Goal: Find specific page/section: Find specific page/section

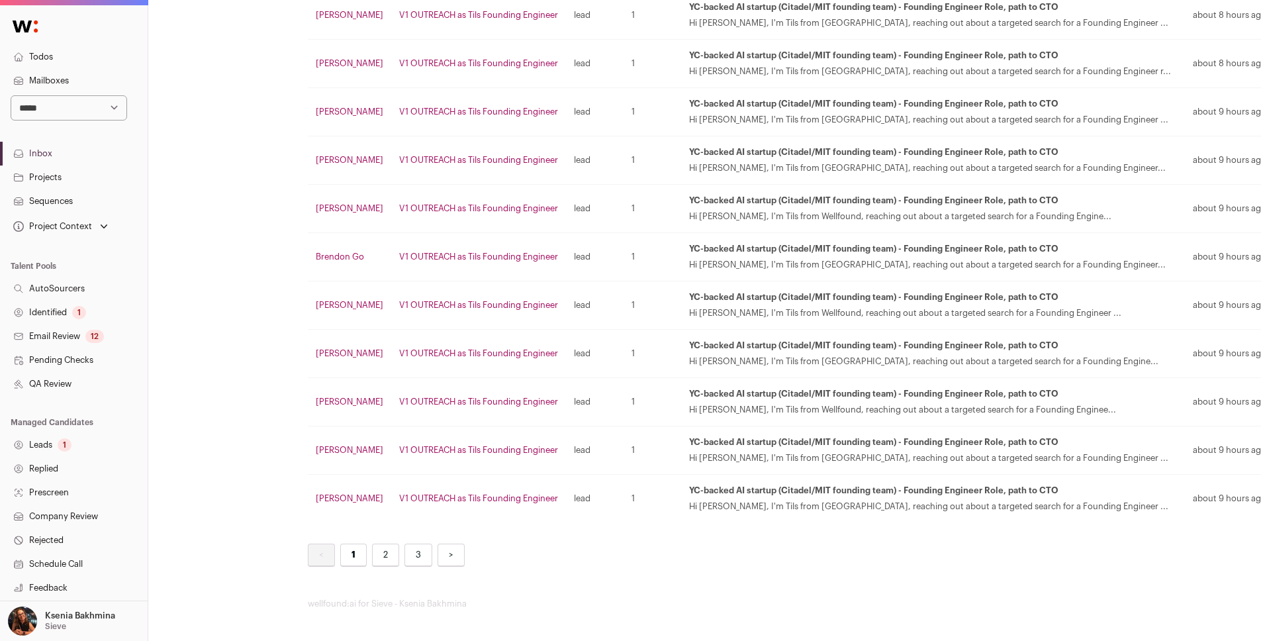
scroll to position [2131, 0]
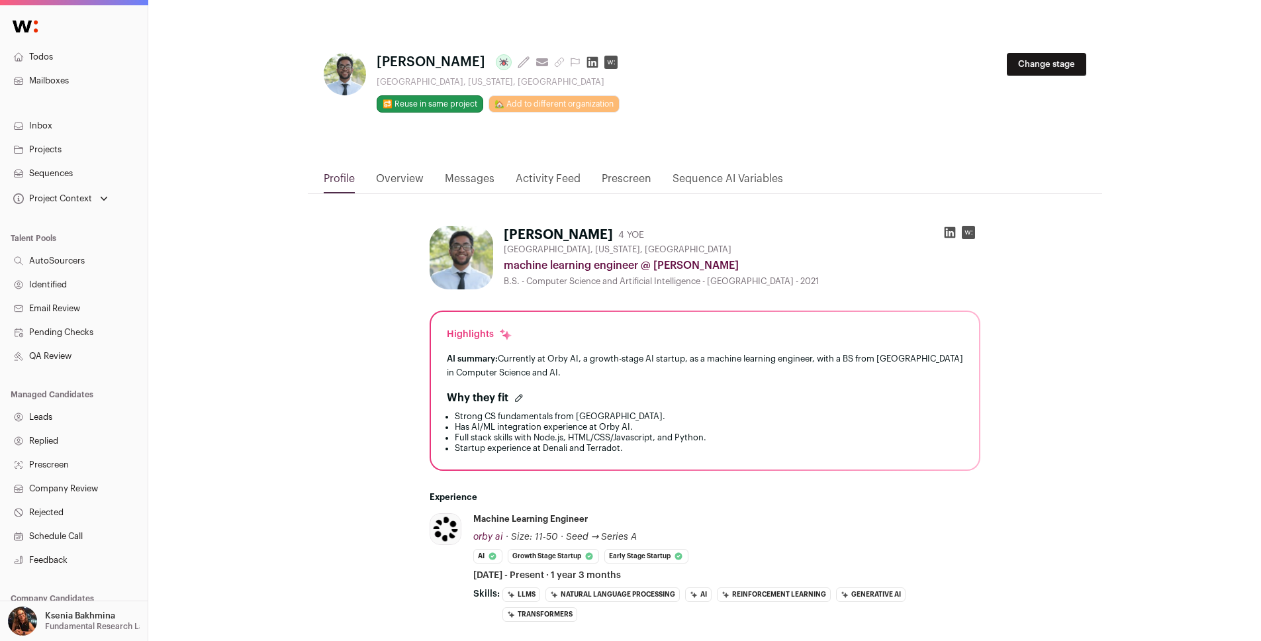
click at [545, 175] on link "Activity Feed" at bounding box center [548, 182] width 65 height 23
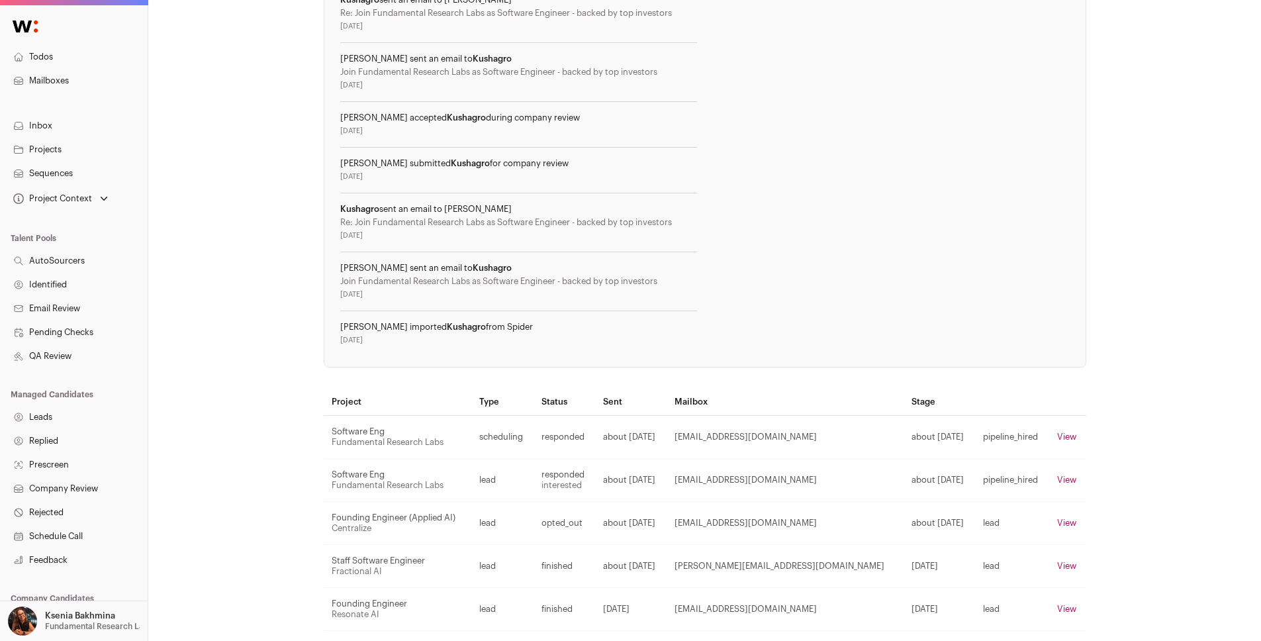
scroll to position [666, 0]
click at [38, 141] on link "Projects" at bounding box center [74, 150] width 148 height 24
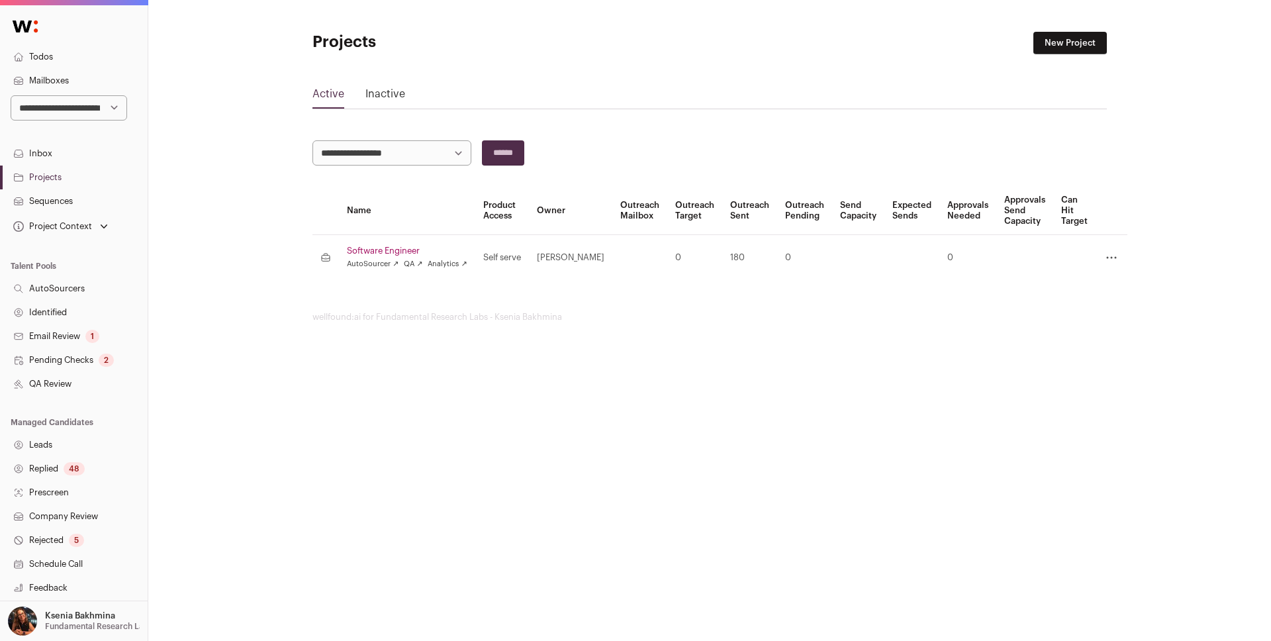
click at [387, 250] on link "Software Engineer" at bounding box center [407, 251] width 120 height 11
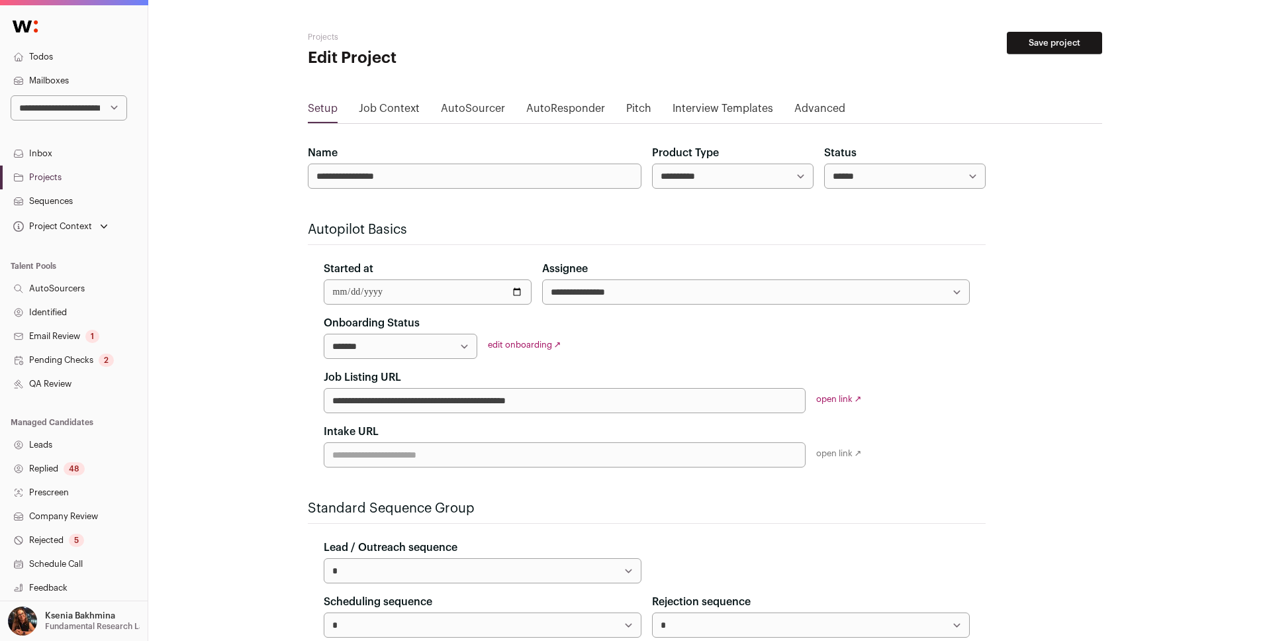
click at [54, 178] on link "Projects" at bounding box center [74, 177] width 148 height 24
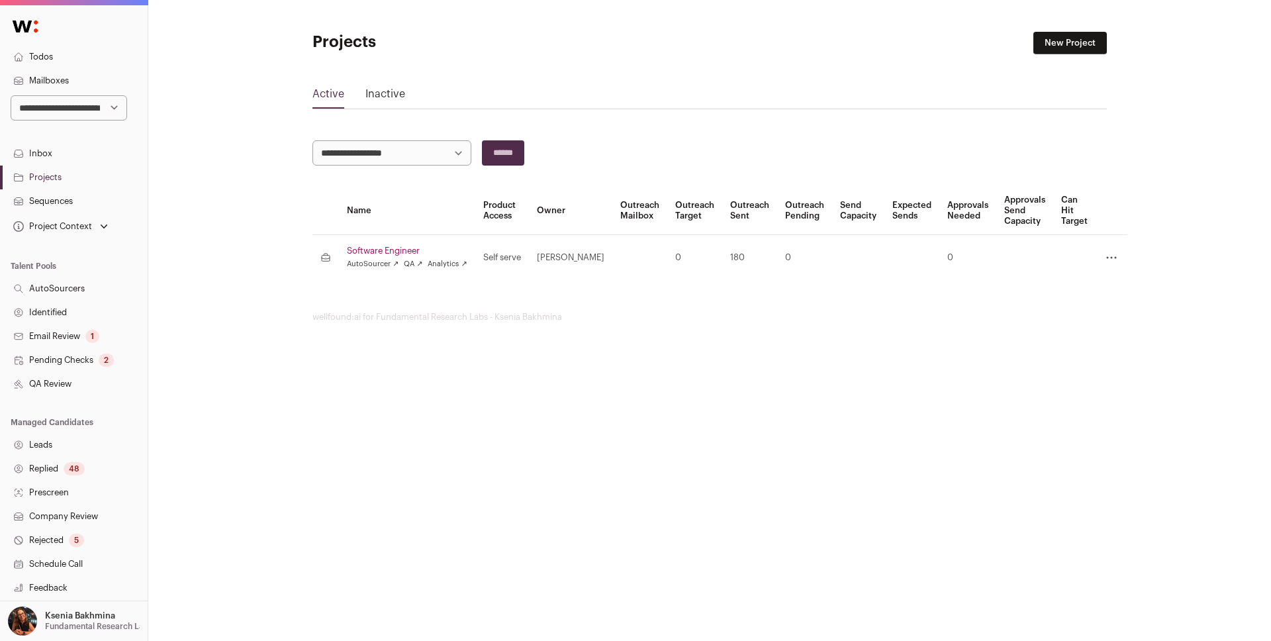
click at [397, 249] on link "Software Engineer" at bounding box center [407, 251] width 120 height 11
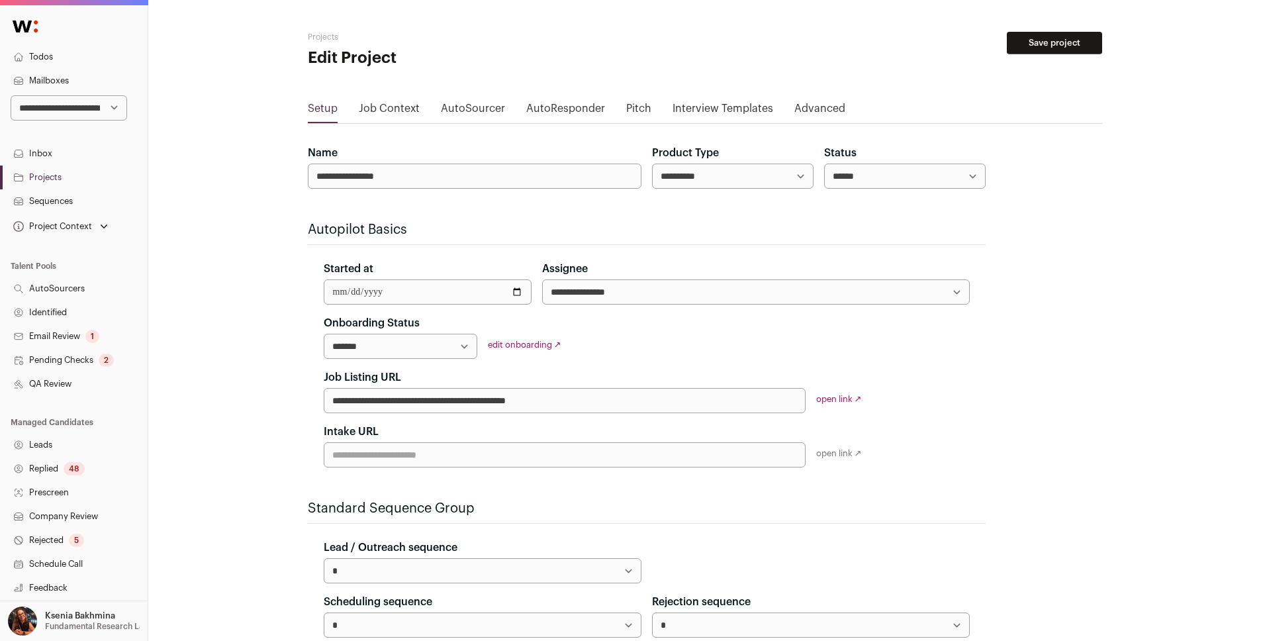
click at [50, 179] on link "Projects" at bounding box center [74, 177] width 148 height 24
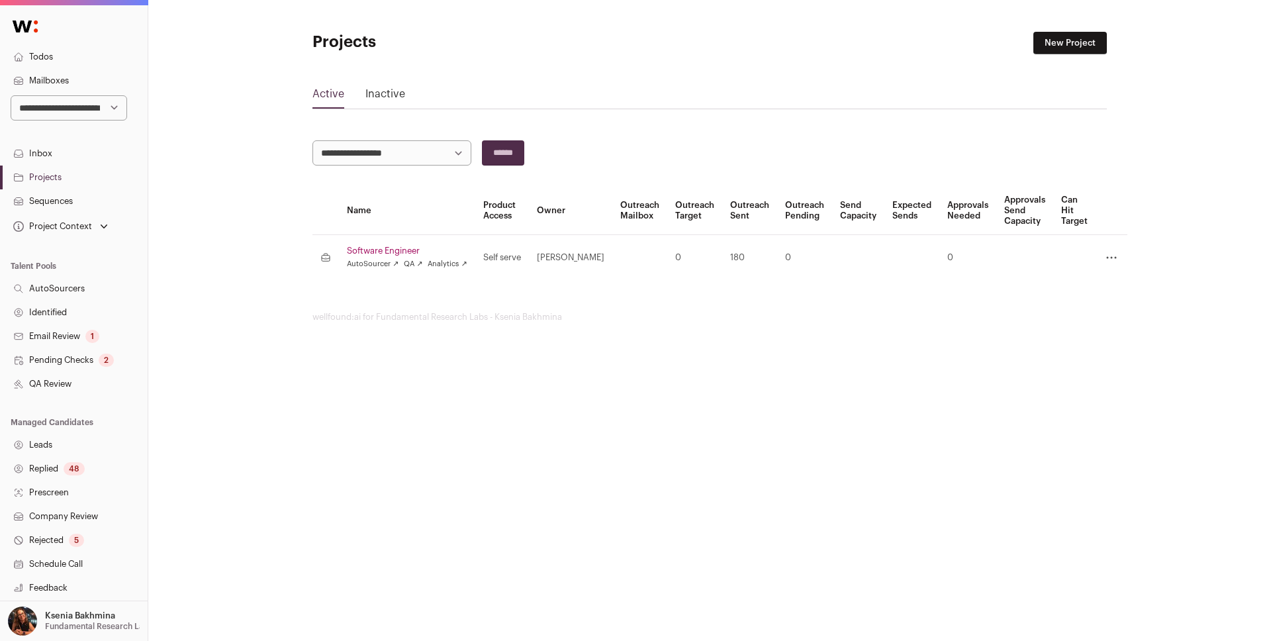
click at [372, 96] on link "Inactive" at bounding box center [385, 96] width 40 height 21
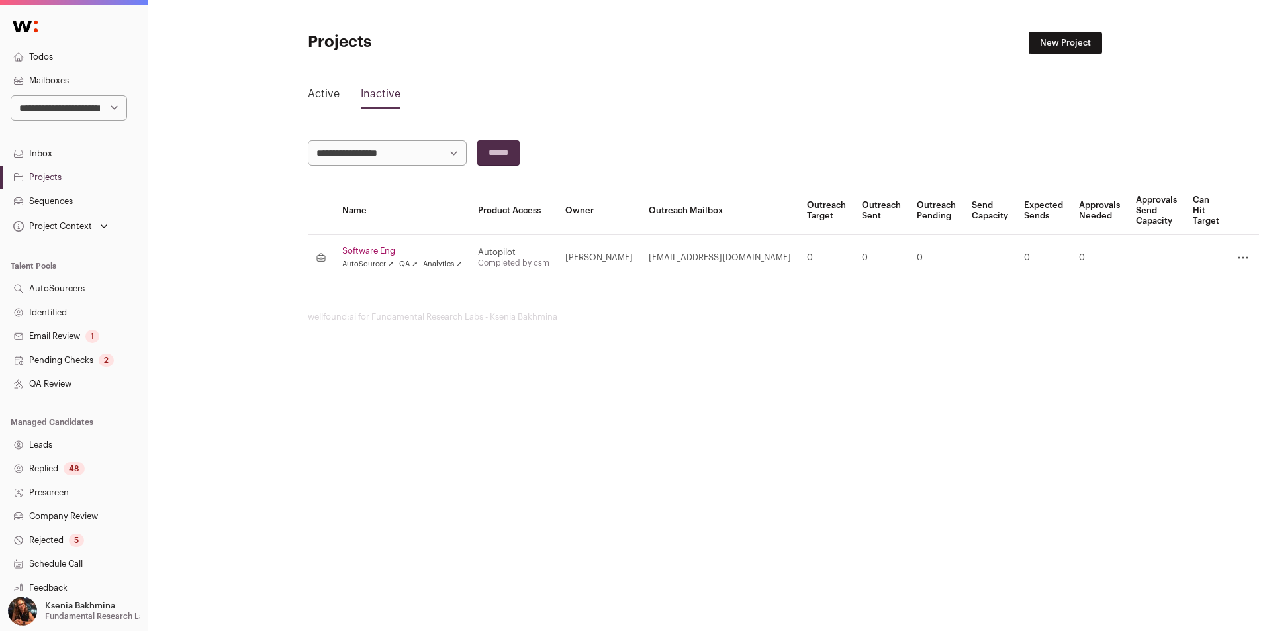
click at [353, 248] on link "Software Eng" at bounding box center [402, 251] width 120 height 11
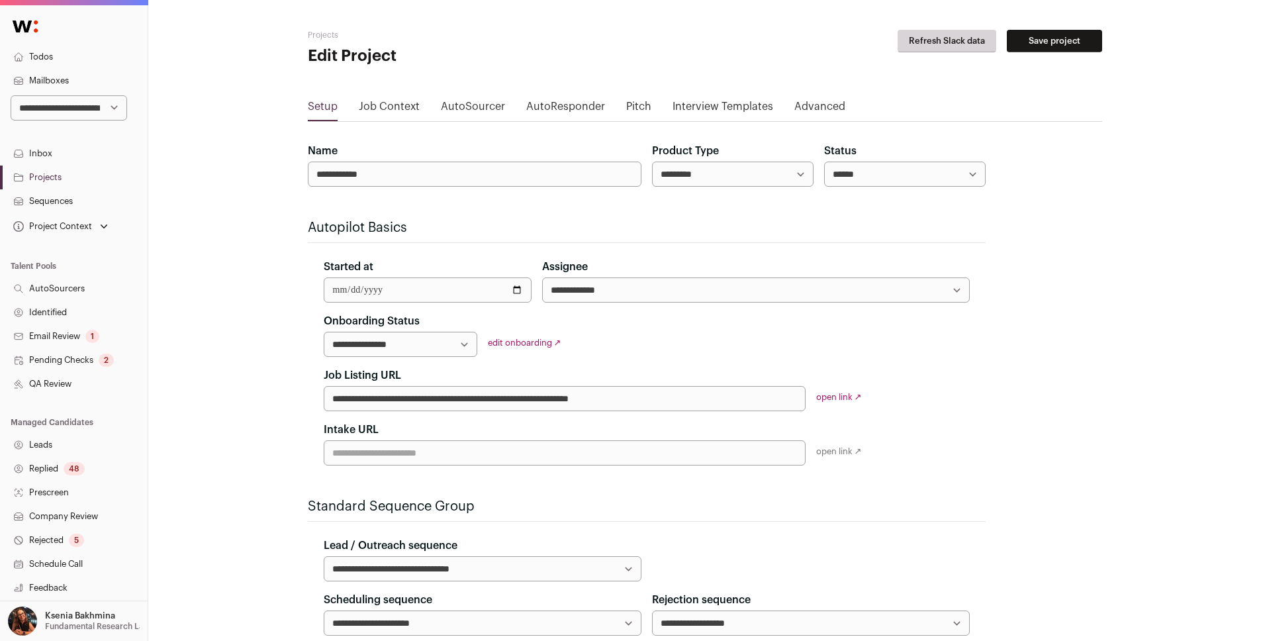
scroll to position [3, 0]
